Goal: Task Accomplishment & Management: Use online tool/utility

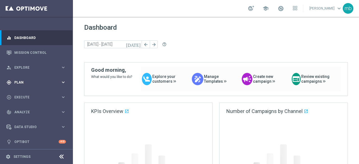
click at [64, 83] on icon "keyboard_arrow_right" at bounding box center [63, 82] width 5 height 5
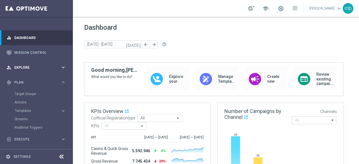
click at [61, 65] on icon "keyboard_arrow_right" at bounding box center [63, 67] width 5 height 5
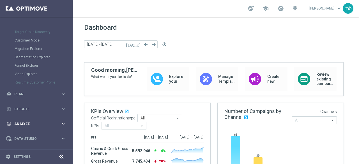
scroll to position [56, 0]
click at [61, 93] on icon "keyboard_arrow_right" at bounding box center [63, 93] width 5 height 5
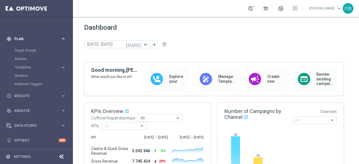
scroll to position [43, 0]
click at [26, 66] on span "Templates" at bounding box center [35, 67] width 40 height 3
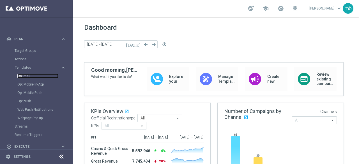
click at [26, 74] on link "Optimail" at bounding box center [37, 76] width 41 height 4
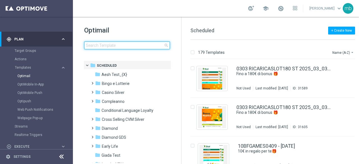
click at [111, 46] on input at bounding box center [127, 46] width 86 height 8
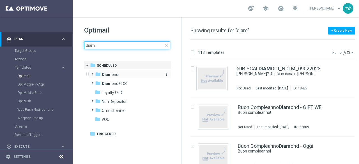
type input "diam"
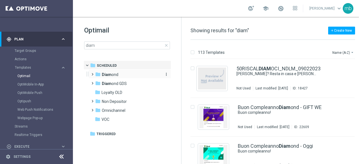
click at [114, 74] on span "Diam ond" at bounding box center [110, 74] width 17 height 5
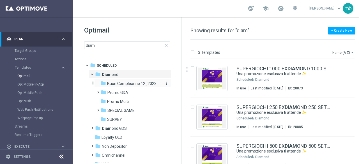
click at [145, 82] on span "Buon Compleanno 12_2023" at bounding box center [131, 83] width 49 height 5
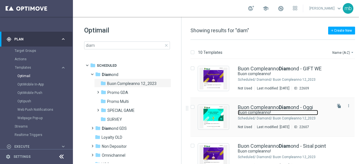
click at [268, 114] on link "Buon compleanno!" at bounding box center [278, 112] width 80 height 5
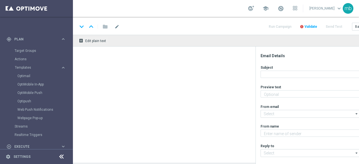
type textarea "Ti aspetta una sorpresa…"
type input "[EMAIL_ADDRESS][DOMAIN_NAME]"
type textarea "Sisal"
type input "[EMAIL_ADDRESS][DOMAIN_NAME]"
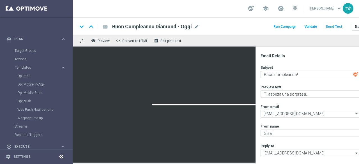
click at [283, 27] on button "Run Campaign" at bounding box center [285, 27] width 24 height 8
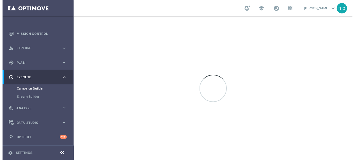
scroll to position [18, 0]
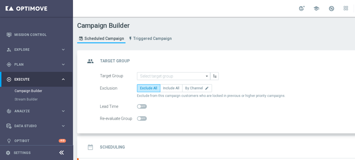
click at [205, 77] on icon "arrow_drop_down" at bounding box center [207, 75] width 6 height 7
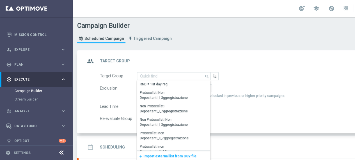
click at [177, 157] on span "Import external list from CSV file" at bounding box center [169, 156] width 53 height 4
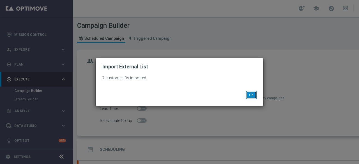
click at [249, 97] on button "OK" at bounding box center [251, 95] width 11 height 8
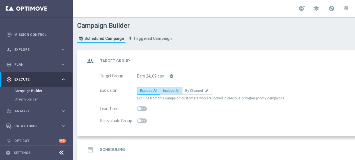
click at [167, 91] on span "Include All" at bounding box center [171, 91] width 16 height 4
click at [167, 91] on input "Include All" at bounding box center [165, 92] width 4 height 4
radio input "true"
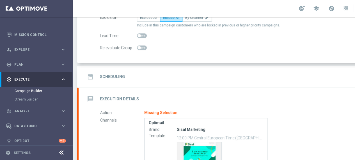
scroll to position [84, 0]
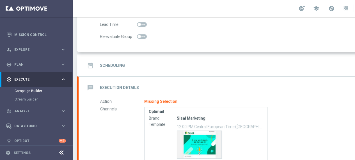
click at [114, 64] on h2 "Scheduling" at bounding box center [112, 65] width 25 height 5
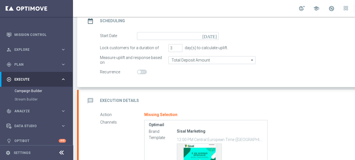
click at [215, 35] on icon "[DATE]" at bounding box center [210, 35] width 17 height 6
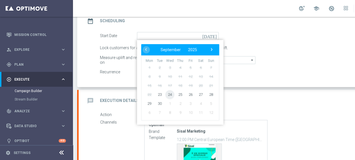
click at [170, 94] on span "24" at bounding box center [169, 94] width 9 height 9
type input "[DATE]"
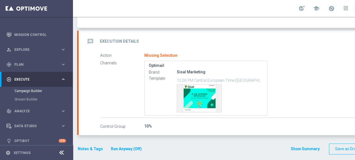
scroll to position [87, 0]
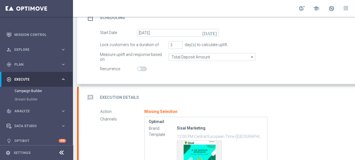
click at [111, 95] on h2 "Execution Details" at bounding box center [119, 97] width 39 height 5
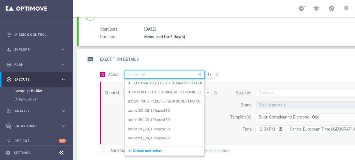
click at [168, 74] on input "text" at bounding box center [159, 74] width 63 height 5
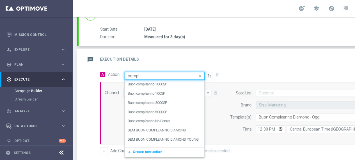
type input "comple"
click at [163, 130] on label "DEM BUON COMPLEANNO DIAMOND" at bounding box center [157, 130] width 58 height 5
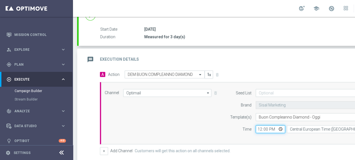
click at [279, 129] on input "12:00" at bounding box center [270, 129] width 29 height 8
type input "10:00"
click at [218, 112] on div "Channel Optimail Optimail arrow_drop_down Drag here to set row groups Drag here…" at bounding box center [246, 113] width 293 height 48
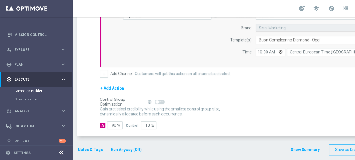
scroll to position [165, 0]
drag, startPoint x: 116, startPoint y: 122, endPoint x: 112, endPoint y: 123, distance: 4.5
click at [112, 123] on input "90" at bounding box center [114, 125] width 15 height 8
type input "1"
type input "99"
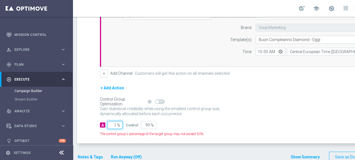
type input "10"
type input "90"
type input "100"
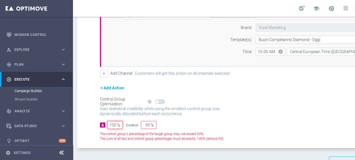
type input "0"
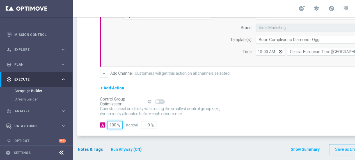
type input "100"
click at [84, 149] on button "Notes & Tags" at bounding box center [90, 149] width 26 height 7
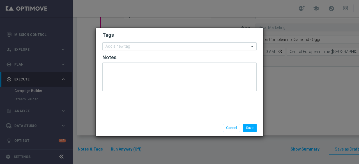
click at [145, 46] on input "text" at bounding box center [177, 46] width 144 height 5
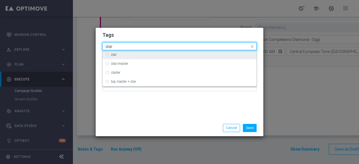
click at [120, 55] on div "star" at bounding box center [182, 54] width 142 height 3
type input "star"
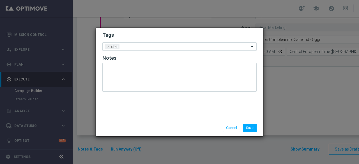
click at [132, 107] on div "Tags Add a new tag × star Notes" at bounding box center [180, 74] width 168 height 92
click at [150, 46] on input "text" at bounding box center [186, 47] width 128 height 5
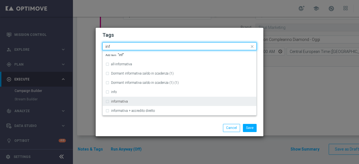
click at [134, 98] on div "informativa" at bounding box center [179, 101] width 148 height 9
type input "inf"
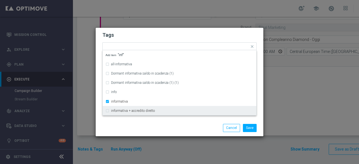
click at [134, 131] on div "Save Cancel" at bounding box center [179, 128] width 163 height 8
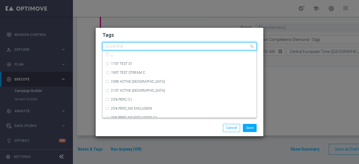
click at [164, 48] on input "text" at bounding box center [177, 46] width 144 height 5
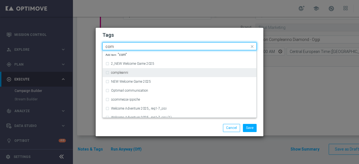
click at [149, 74] on div "compleanni" at bounding box center [182, 72] width 142 height 3
type input "com"
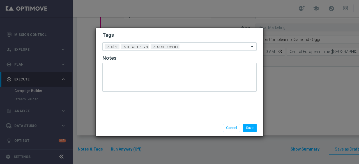
click at [163, 128] on div "Save Cancel" at bounding box center [206, 128] width 109 height 8
click at [192, 48] on input "text" at bounding box center [216, 47] width 68 height 5
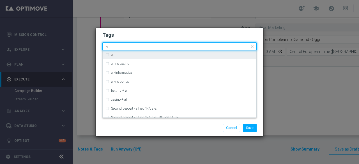
click at [147, 56] on div "all" at bounding box center [182, 54] width 142 height 3
type input "all"
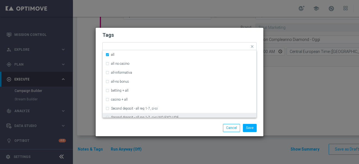
click at [143, 127] on div "Save Cancel" at bounding box center [179, 128] width 163 height 8
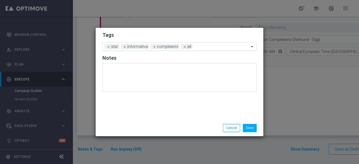
click at [207, 45] on input "text" at bounding box center [222, 47] width 54 height 5
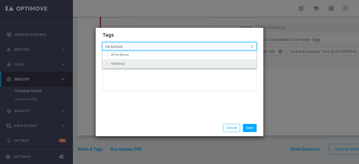
click at [128, 66] on div "no bonus" at bounding box center [179, 63] width 148 height 9
type input "no bonus"
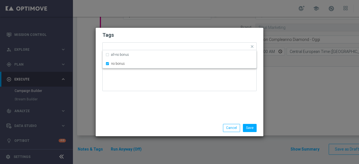
click at [135, 104] on div "Tags Quick find × star × informativa × compleanni × all × no bonus all-no bonus…" at bounding box center [180, 74] width 168 height 92
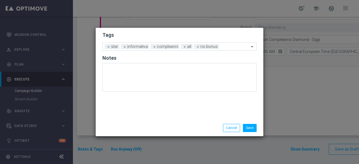
click at [245, 123] on div "Save Cancel" at bounding box center [180, 128] width 168 height 16
click at [248, 127] on button "Save" at bounding box center [250, 128] width 14 height 8
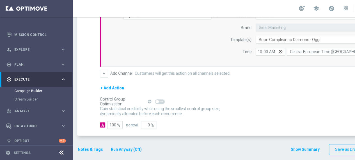
scroll to position [0, 59]
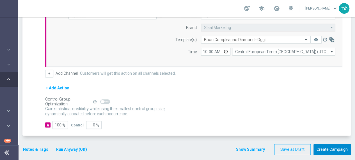
click at [323, 144] on button "Create Campaign" at bounding box center [331, 149] width 37 height 11
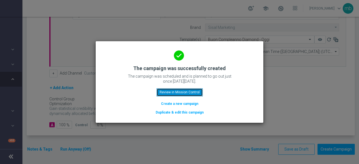
click at [190, 92] on button "Review in Mission Control" at bounding box center [180, 92] width 46 height 8
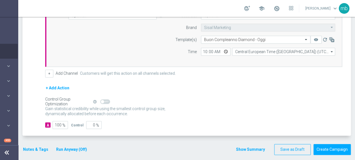
scroll to position [1, 0]
